Goal: Task Accomplishment & Management: Complete application form

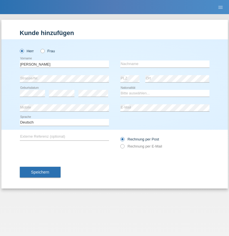
type input "Danilo"
click at [164, 64] on input "text" at bounding box center [164, 63] width 89 height 7
type input "Neto"
select select "CH"
radio input "true"
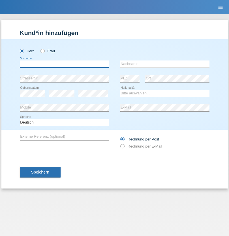
click at [64, 64] on input "text" at bounding box center [64, 63] width 89 height 7
type input "Nicolas"
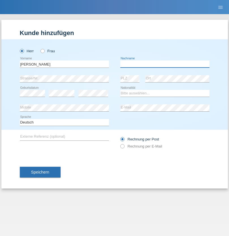
click at [164, 64] on input "text" at bounding box center [164, 63] width 89 height 7
type input "Meier"
select select "CH"
radio input "true"
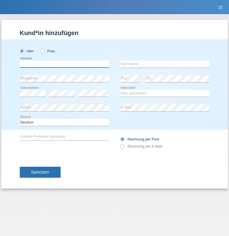
click at [64, 64] on input "text" at bounding box center [64, 63] width 89 height 7
type input "[PERSON_NAME]"
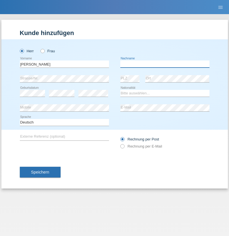
click at [164, 64] on input "text" at bounding box center [164, 63] width 89 height 7
type input "Nydegger"
select select "CH"
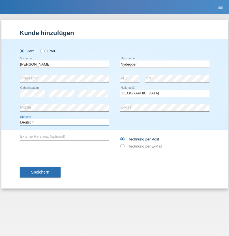
select select "en"
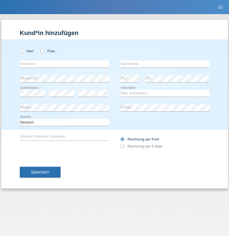
radio input "true"
click at [64, 64] on input "text" at bounding box center [64, 63] width 89 height 7
type input "Corinne"
click at [164, 64] on input "text" at bounding box center [164, 63] width 89 height 7
type input "Nydegger"
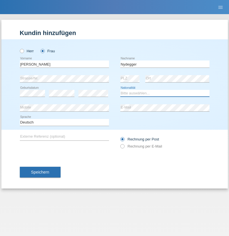
select select "CH"
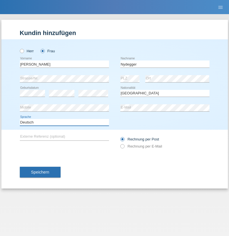
select select "en"
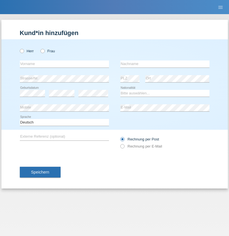
radio input "true"
click at [64, 64] on input "text" at bounding box center [64, 63] width 89 height 7
type input "Goekhan"
click at [164, 64] on input "text" at bounding box center [164, 63] width 89 height 7
type input "Akarsu"
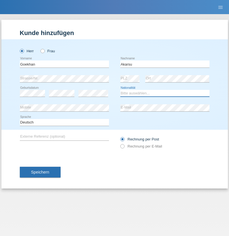
select select "AT"
select select "C"
select select "01"
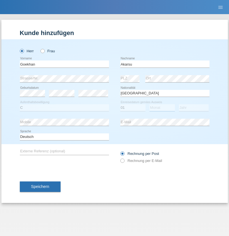
select select "05"
select select "2021"
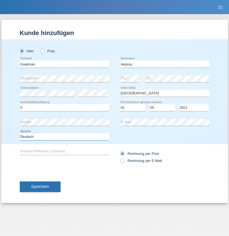
select select "en"
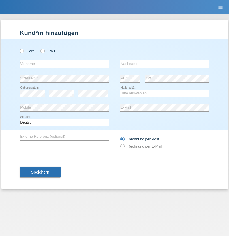
radio input "true"
click at [64, 64] on input "text" at bounding box center [64, 63] width 89 height 7
type input "Daniele"
click at [164, 64] on input "text" at bounding box center [164, 63] width 89 height 7
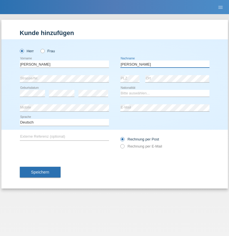
type input "Daniele"
select select "IT"
select select "C"
select select "22"
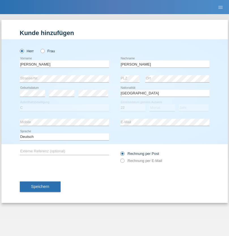
select select "06"
select select "1964"
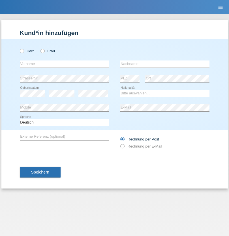
radio input "true"
click at [64, 64] on input "text" at bounding box center [64, 63] width 89 height 7
type input "[DATE]"
click at [164, 64] on input "text" at bounding box center [164, 63] width 89 height 7
type input "[PERSON_NAME]"
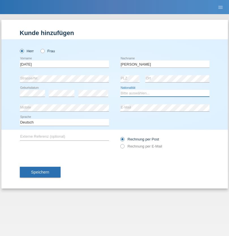
select select "IT"
select select "C"
select select "01"
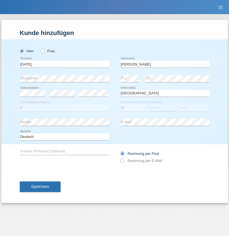
select select "05"
select select "2021"
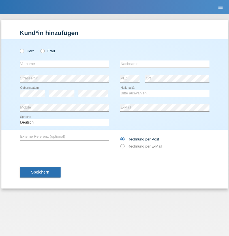
radio input "true"
click at [64, 64] on input "text" at bounding box center [64, 63] width 89 height 7
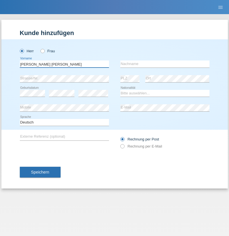
type input "Claudiu Marian"
click at [164, 64] on input "text" at bounding box center [164, 63] width 89 height 7
type input "Cislariu"
select select "CH"
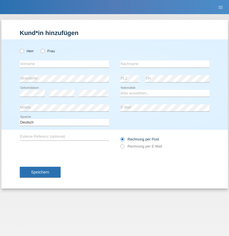
radio input "true"
select select "CH"
radio input "true"
click at [64, 64] on input "text" at bounding box center [64, 63] width 89 height 7
type input "[PERSON_NAME]"
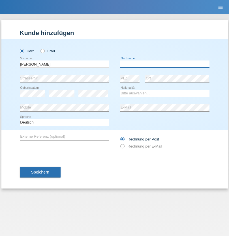
click at [164, 64] on input "text" at bounding box center [164, 63] width 89 height 7
type input "Kappelmayer"
select select "MG"
select select "C"
select select "01"
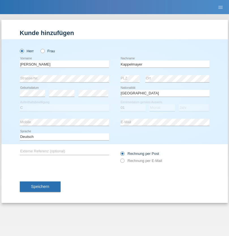
select select "09"
select select "2021"
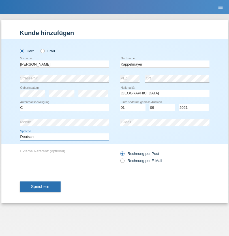
select select "en"
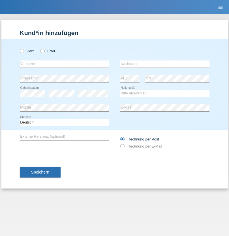
radio input "true"
click at [64, 64] on input "text" at bounding box center [64, 63] width 89 height 7
type input "firat"
click at [164, 64] on input "text" at bounding box center [164, 63] width 89 height 7
type input "kara"
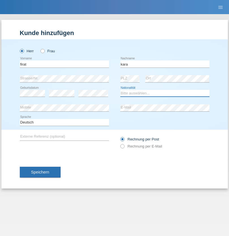
select select "CH"
radio input "true"
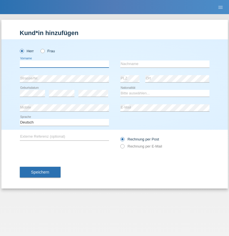
click at [64, 64] on input "text" at bounding box center [64, 63] width 89 height 7
type input "[PERSON_NAME]"
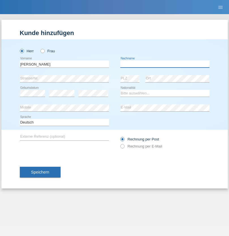
click at [164, 64] on input "text" at bounding box center [164, 63] width 89 height 7
type input "Panda nzinga"
select select "MN"
select select "C"
select select "28"
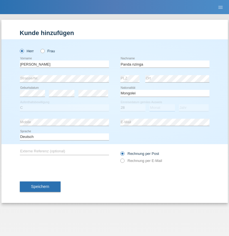
select select "11"
select select "2001"
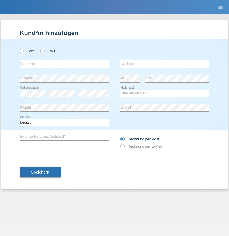
radio input "true"
select select "HU"
select select "C"
select select "30"
select select "10"
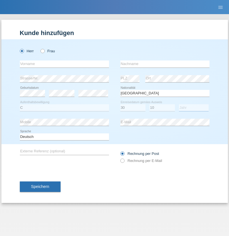
select select "2021"
